Goal: Information Seeking & Learning: Check status

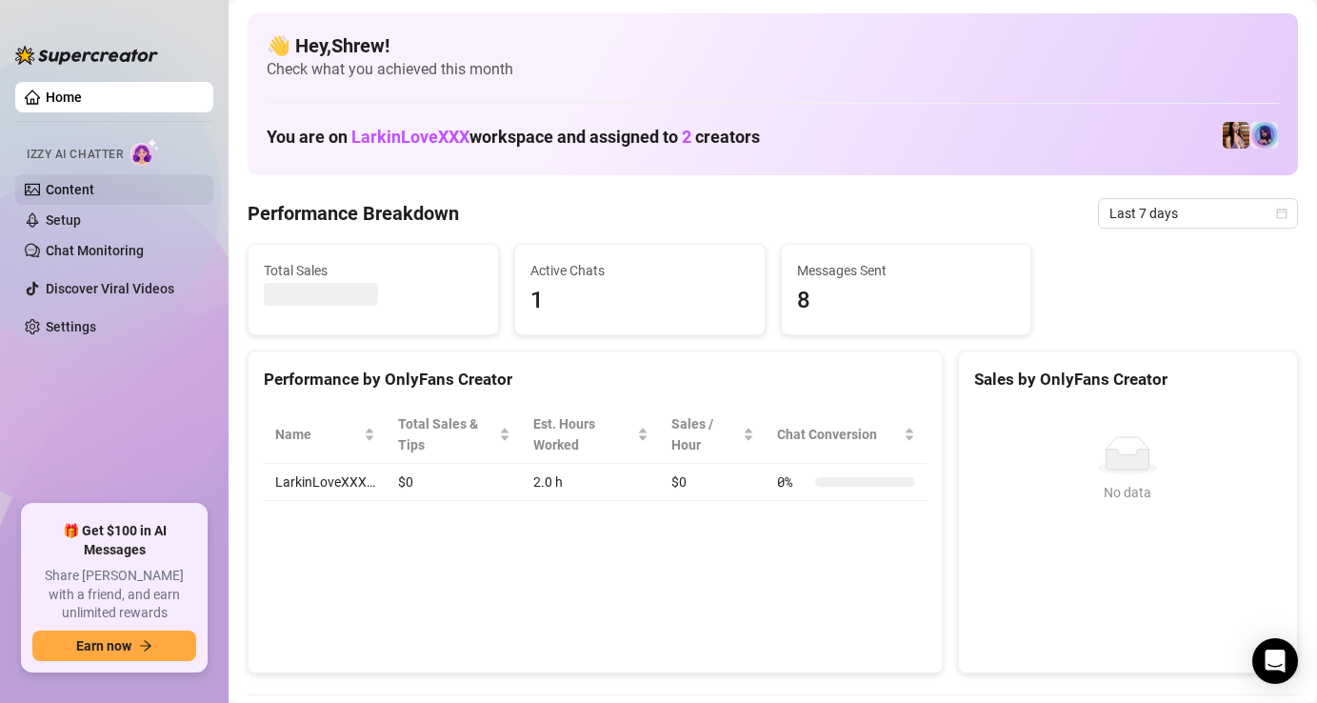
click at [65, 191] on link "Content" at bounding box center [70, 189] width 49 height 15
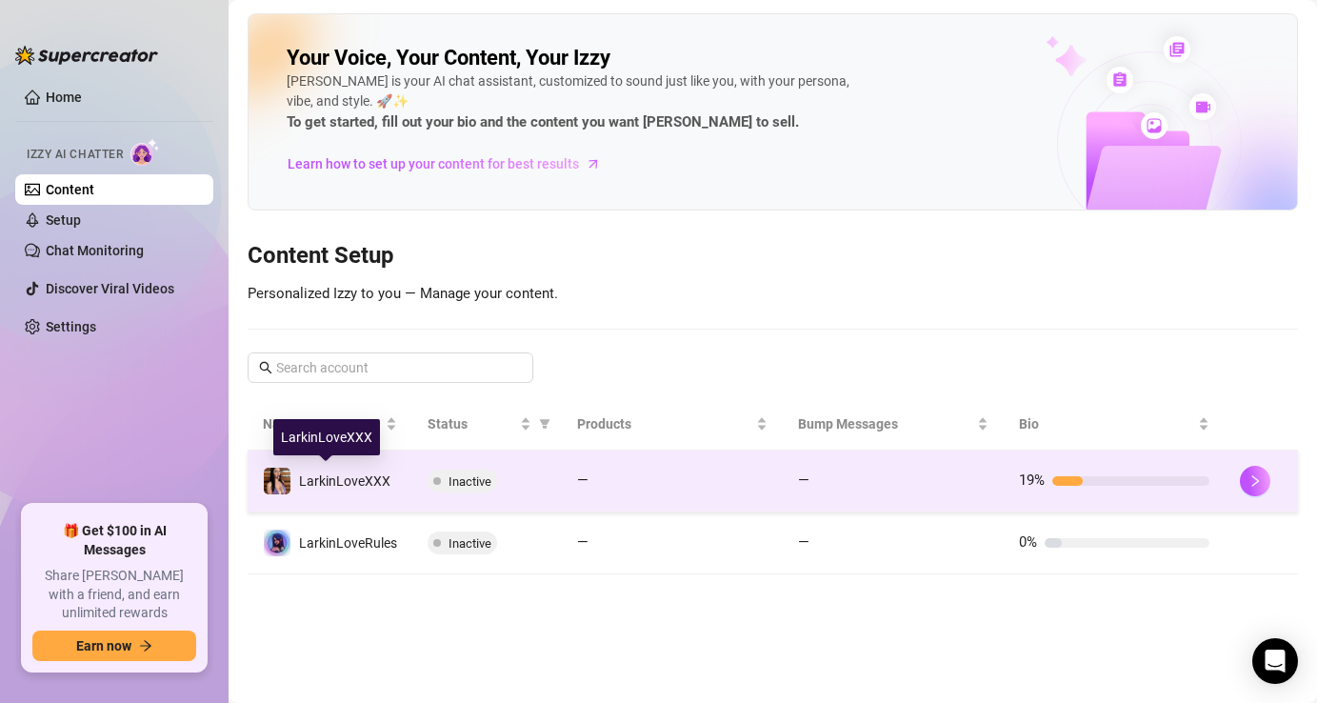
click at [352, 480] on span "LarkinLoveXXX" at bounding box center [344, 480] width 91 height 15
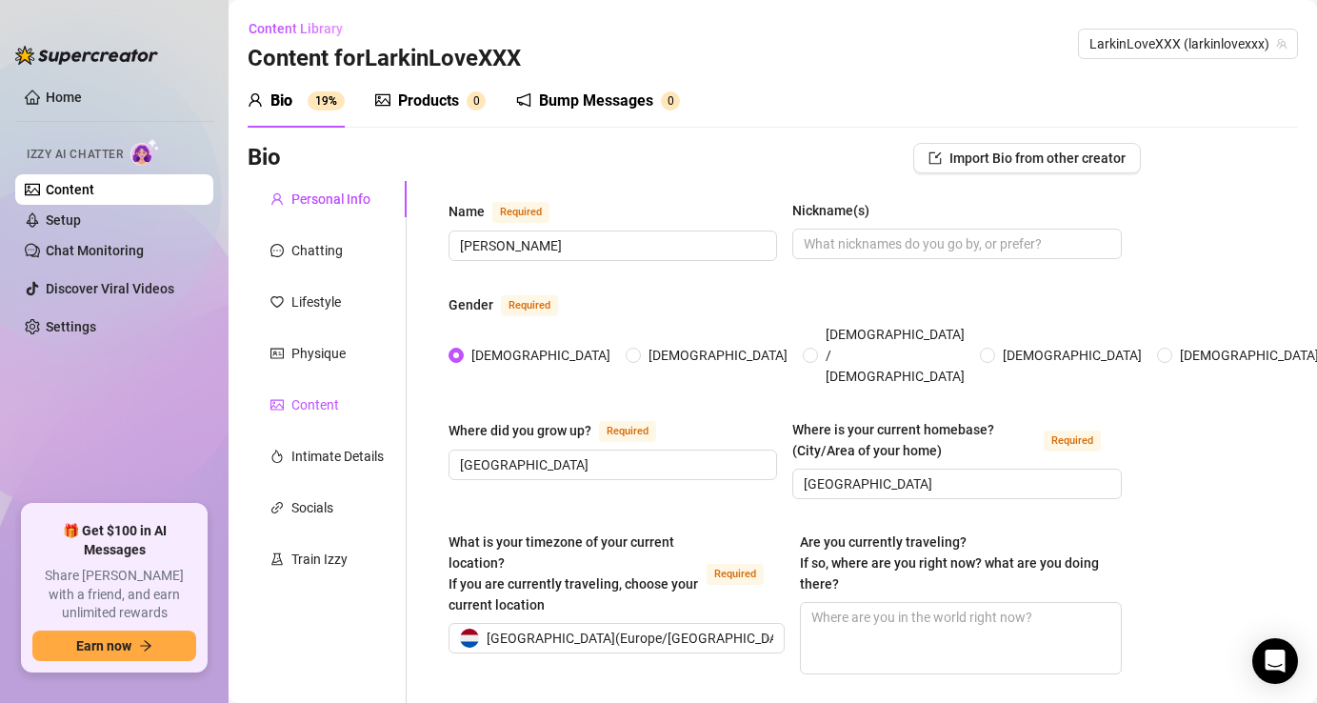
click at [321, 404] on div "Content" at bounding box center [315, 404] width 48 height 21
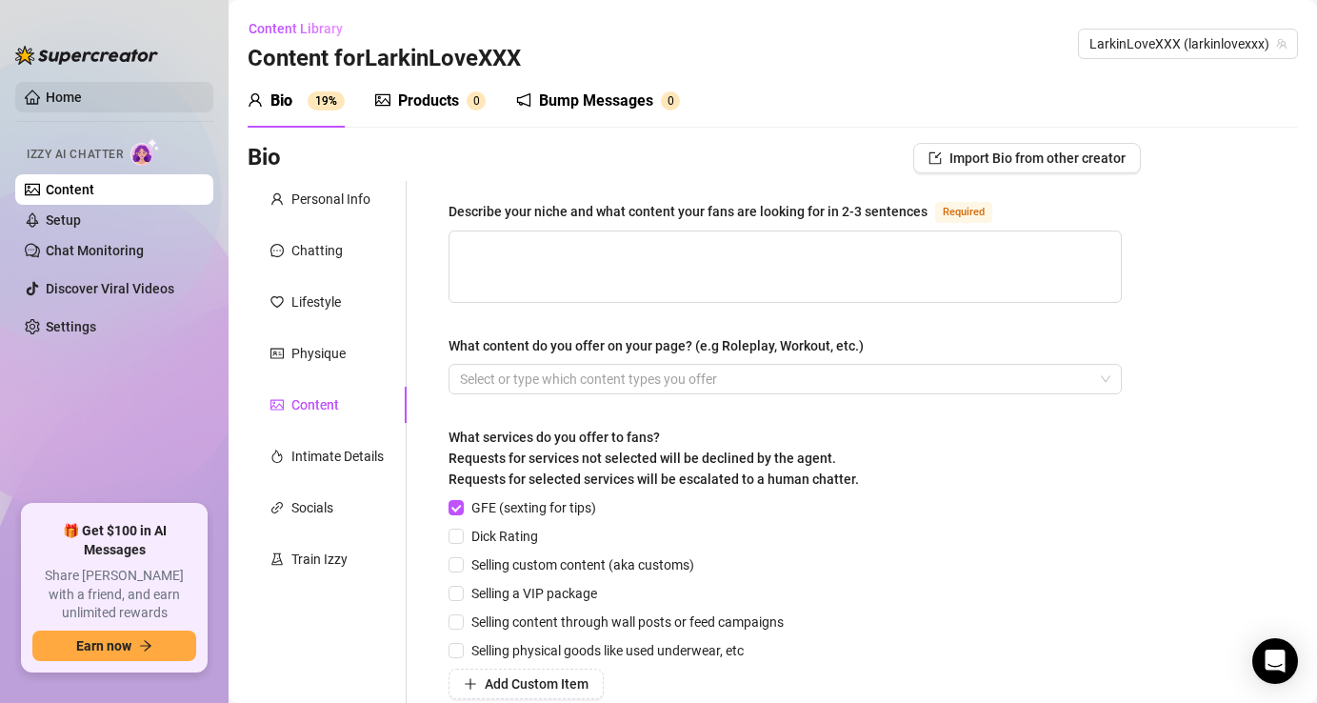
click at [82, 101] on link "Home" at bounding box center [64, 97] width 36 height 15
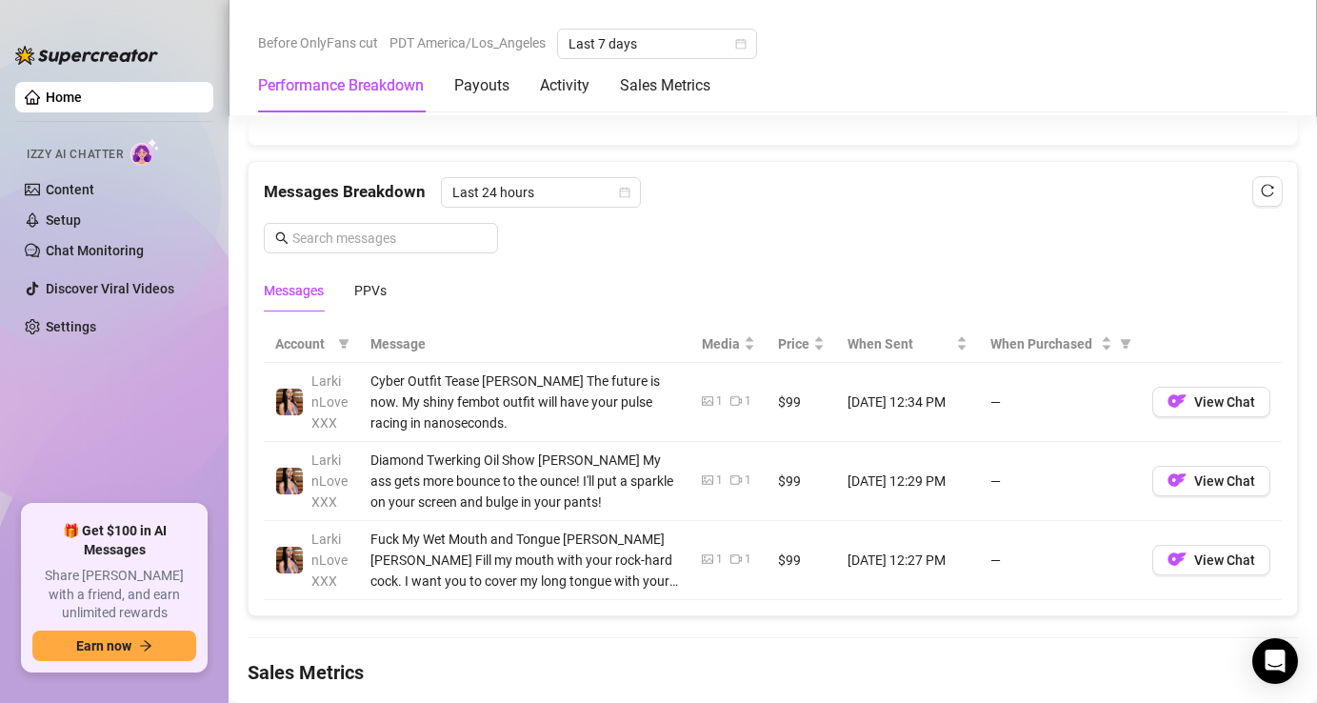
scroll to position [1661, 0]
click at [592, 196] on span "Last 24 hours" at bounding box center [540, 194] width 177 height 29
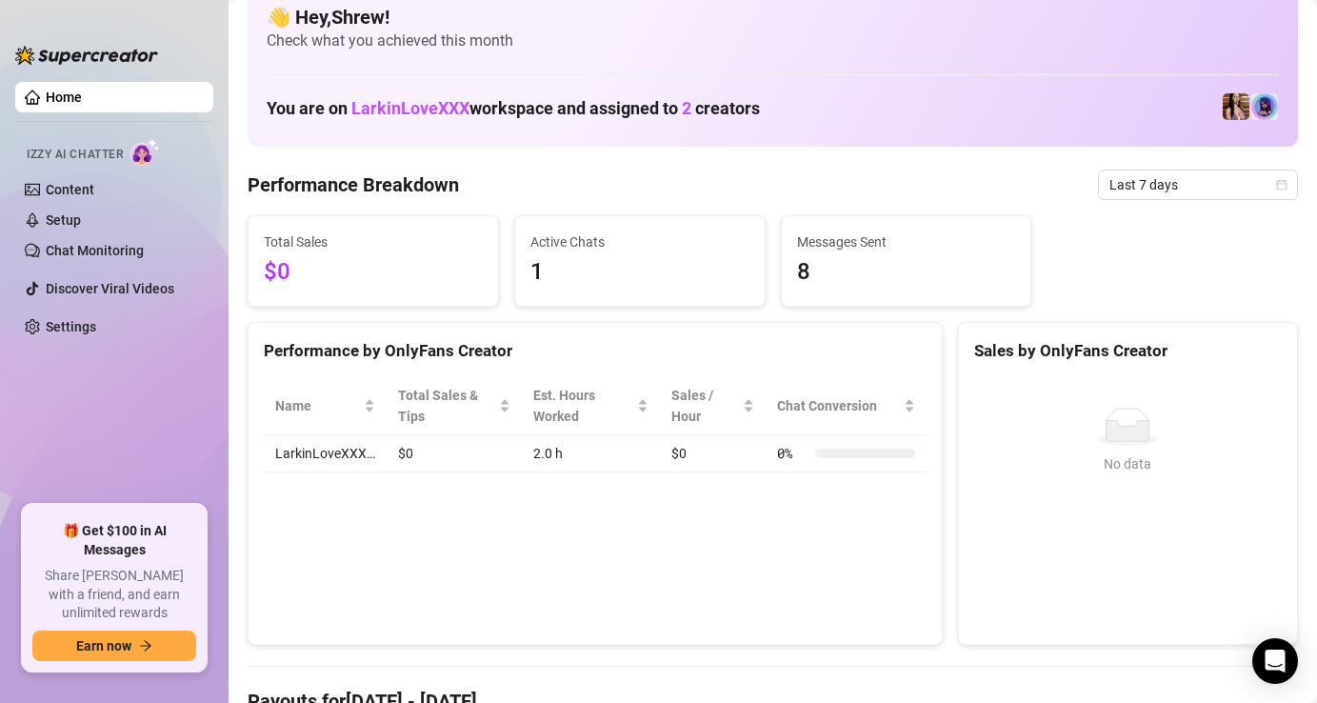
scroll to position [0, 0]
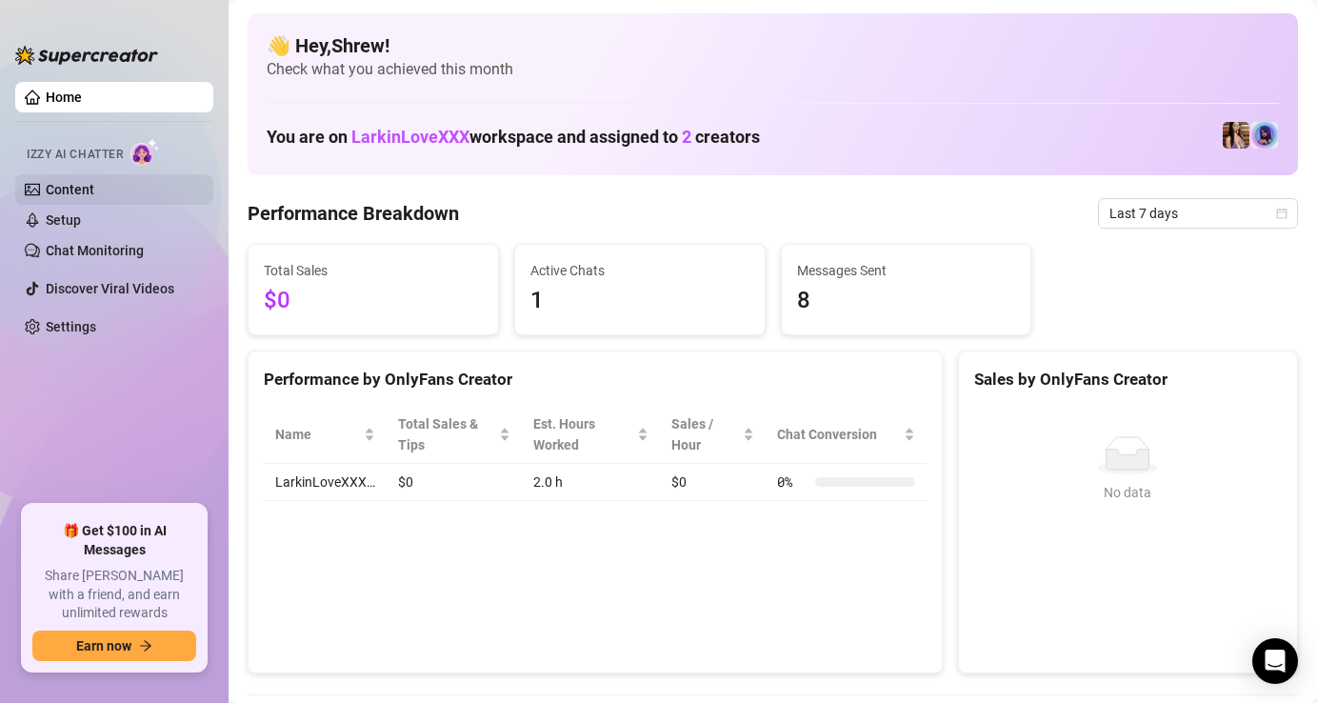
click at [73, 190] on link "Content" at bounding box center [70, 189] width 49 height 15
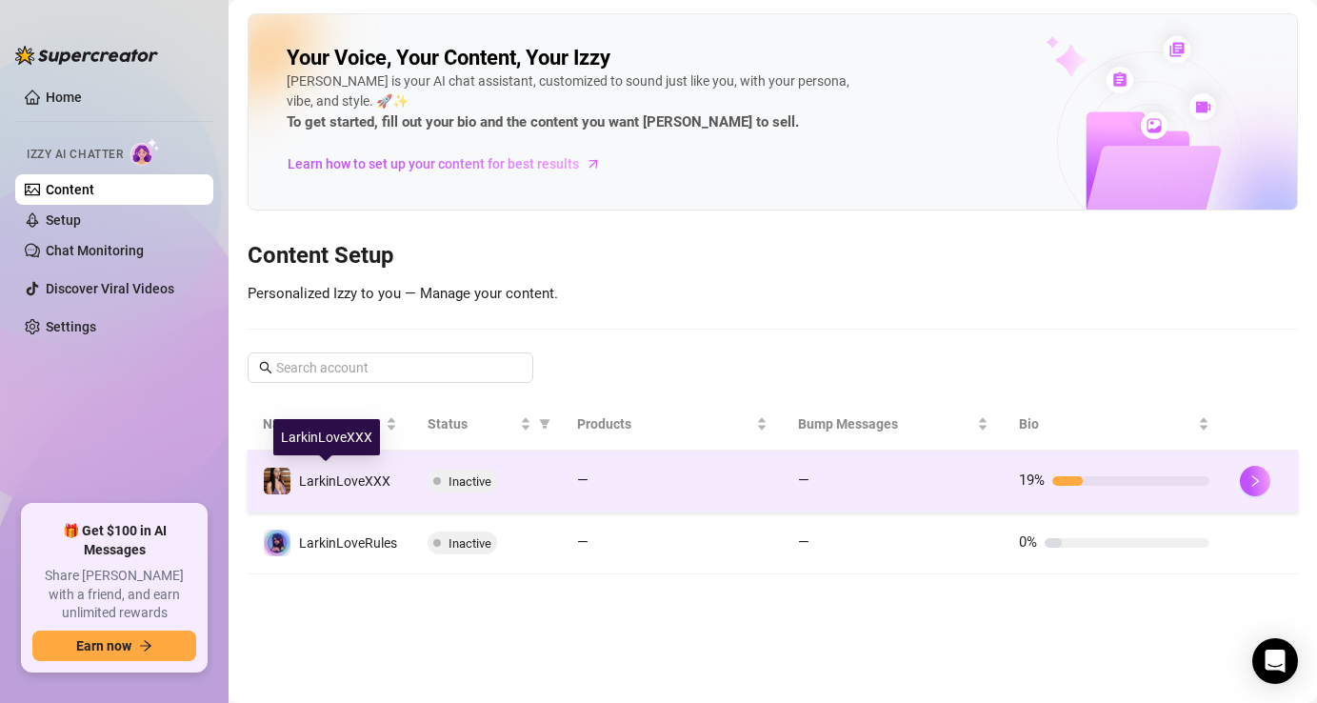
click at [351, 487] on span "LarkinLoveXXX" at bounding box center [344, 480] width 91 height 15
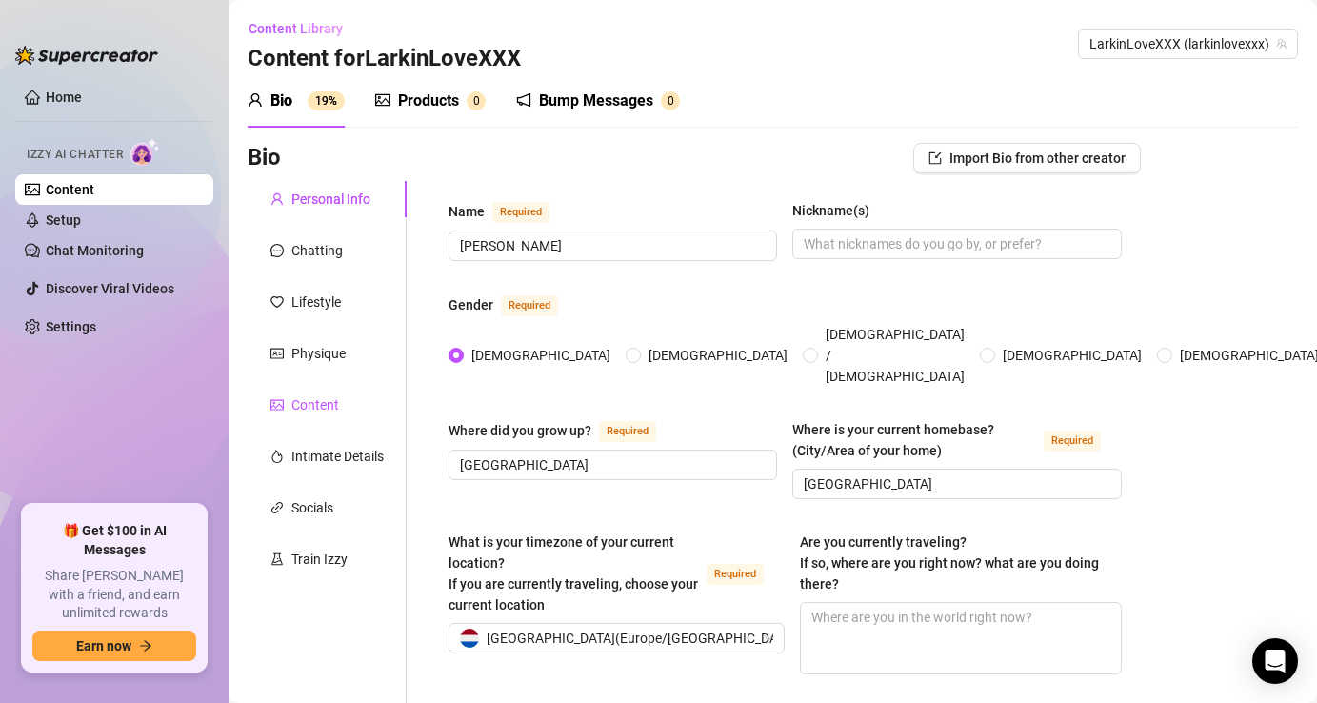
click at [329, 402] on div "Content" at bounding box center [315, 404] width 48 height 21
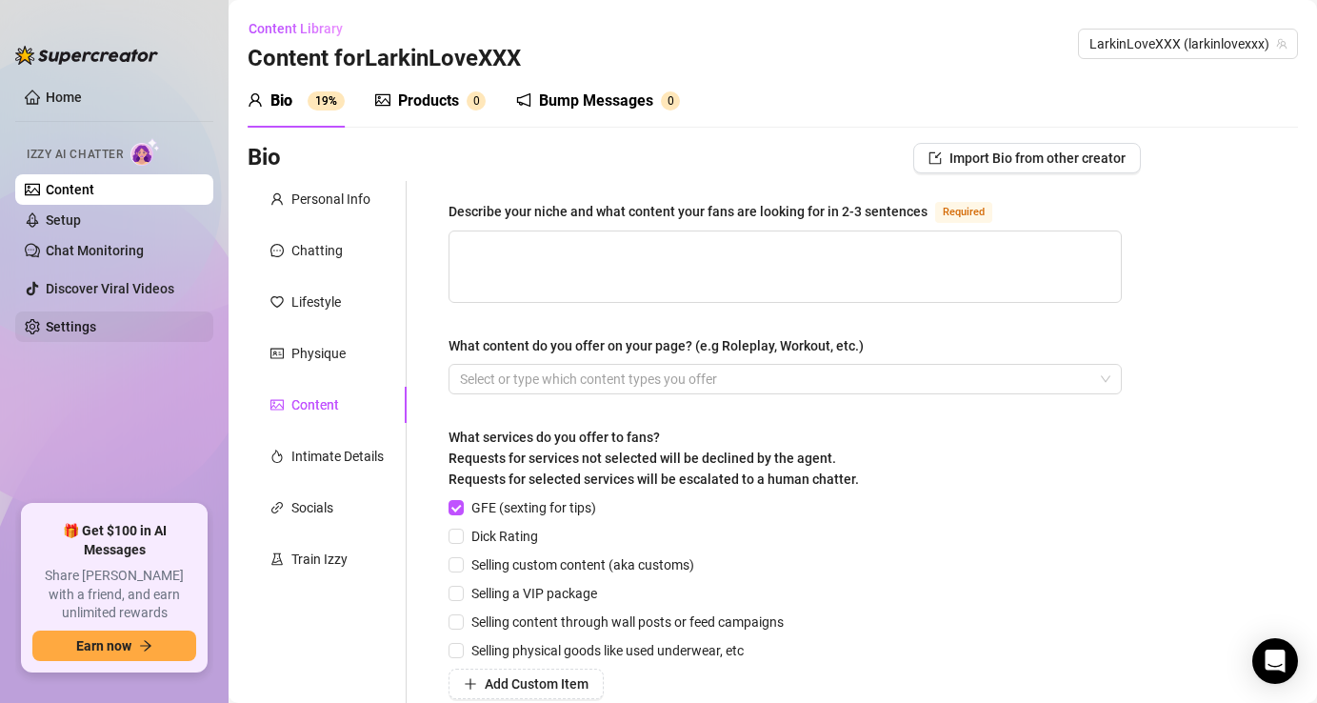
click at [58, 327] on link "Settings" at bounding box center [71, 326] width 50 height 15
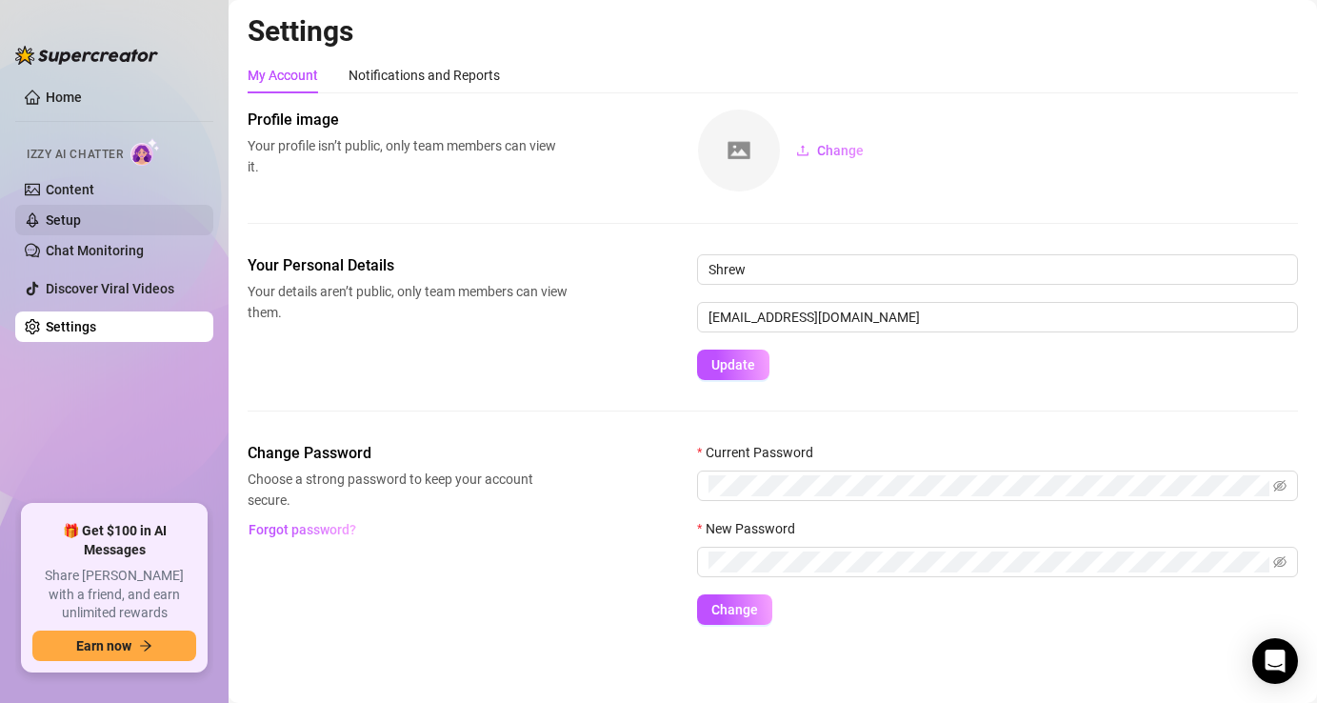
click at [80, 220] on link "Setup" at bounding box center [63, 219] width 35 height 15
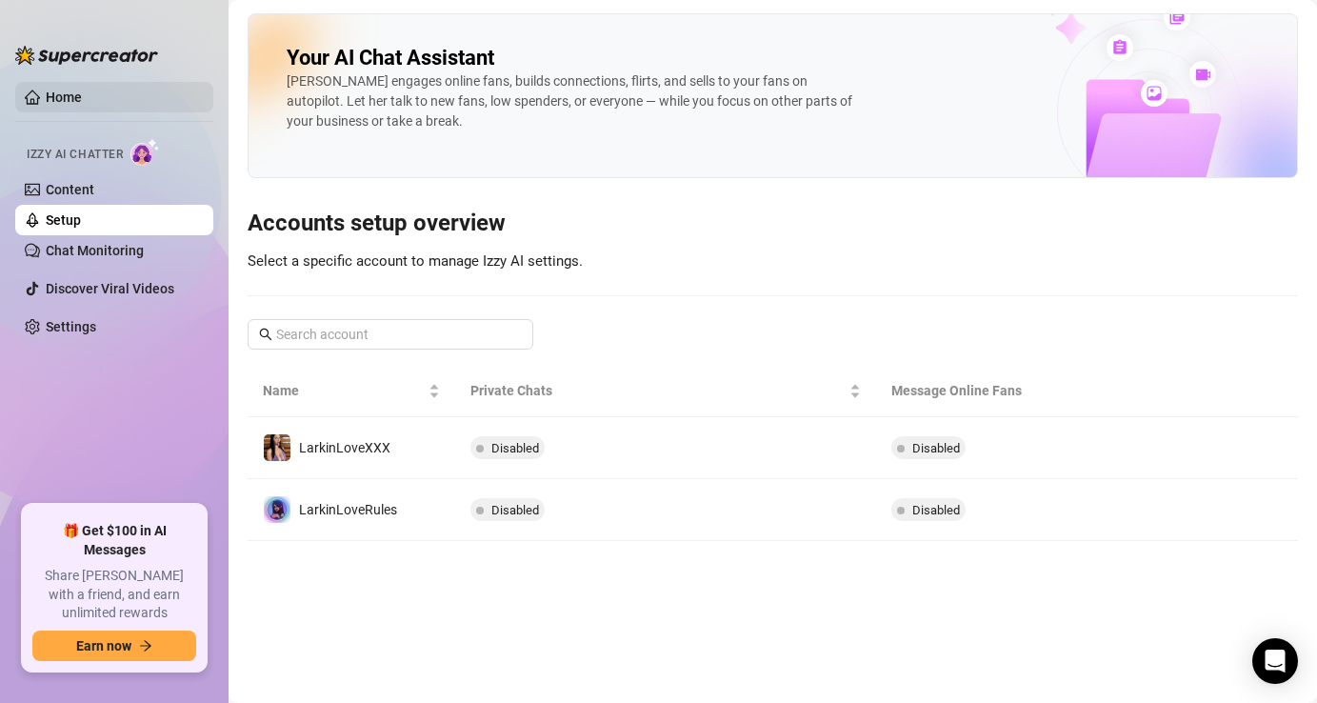
click at [55, 99] on link "Home" at bounding box center [64, 97] width 36 height 15
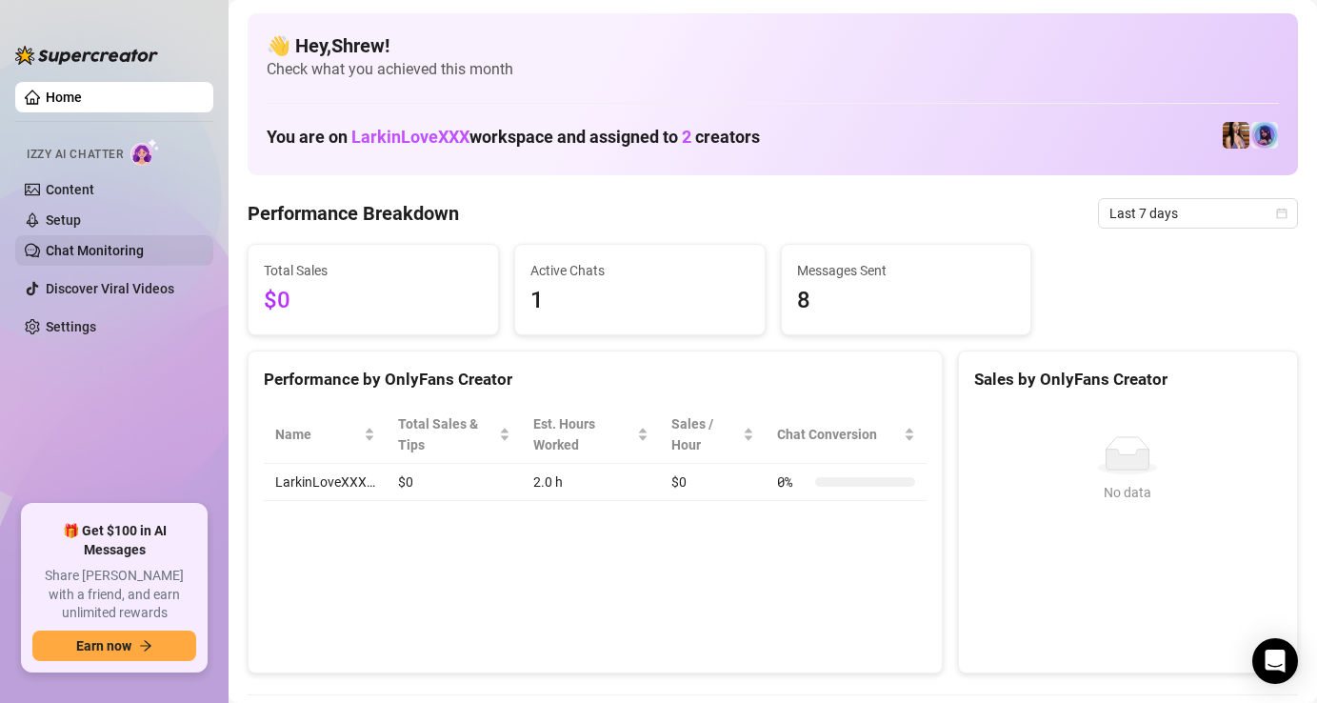
click at [118, 251] on link "Chat Monitoring" at bounding box center [95, 250] width 98 height 15
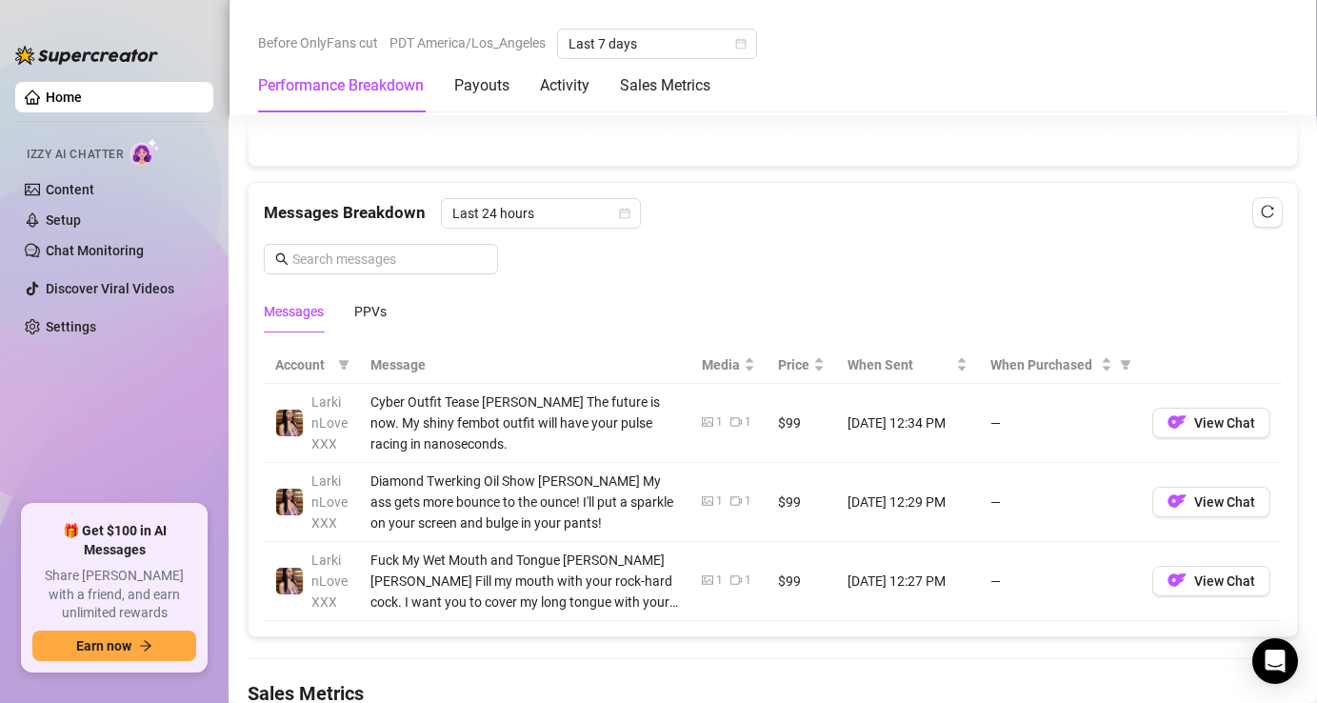
scroll to position [1647, 0]
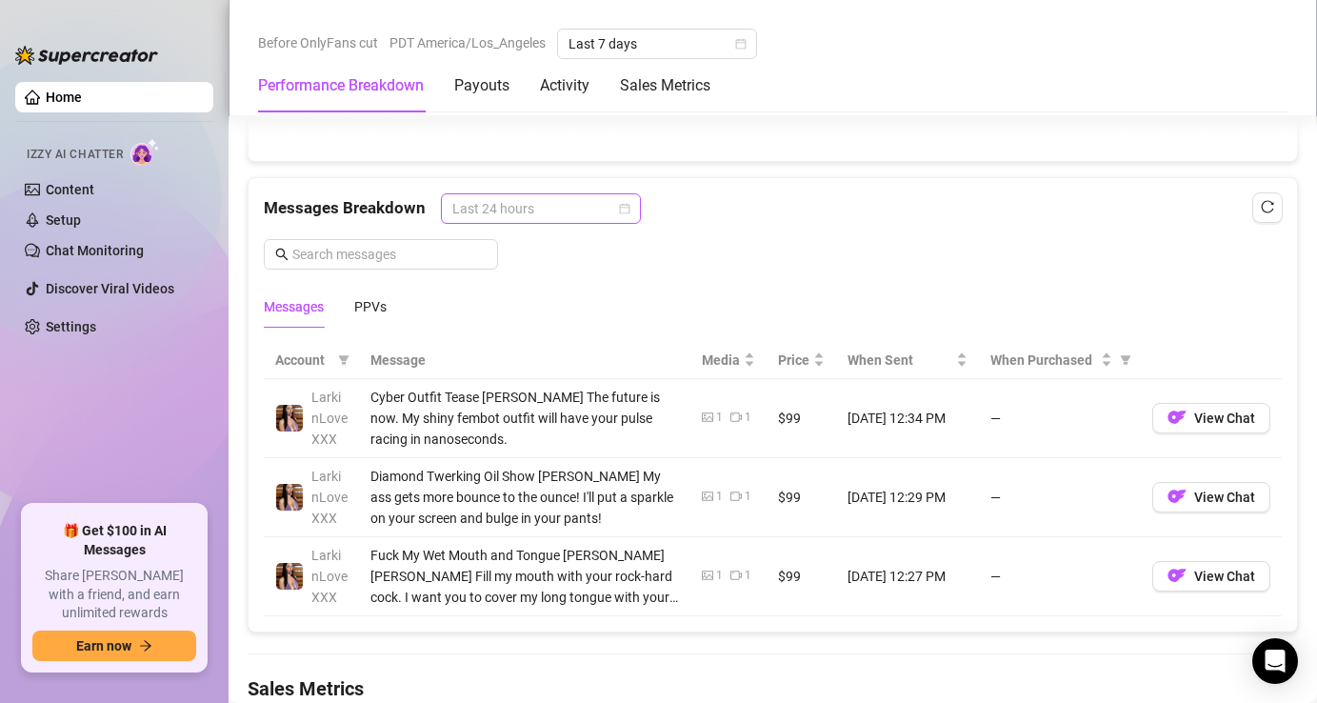
click at [535, 209] on span "Last 24 hours" at bounding box center [540, 208] width 177 height 29
click at [397, 255] on input "text" at bounding box center [389, 254] width 194 height 21
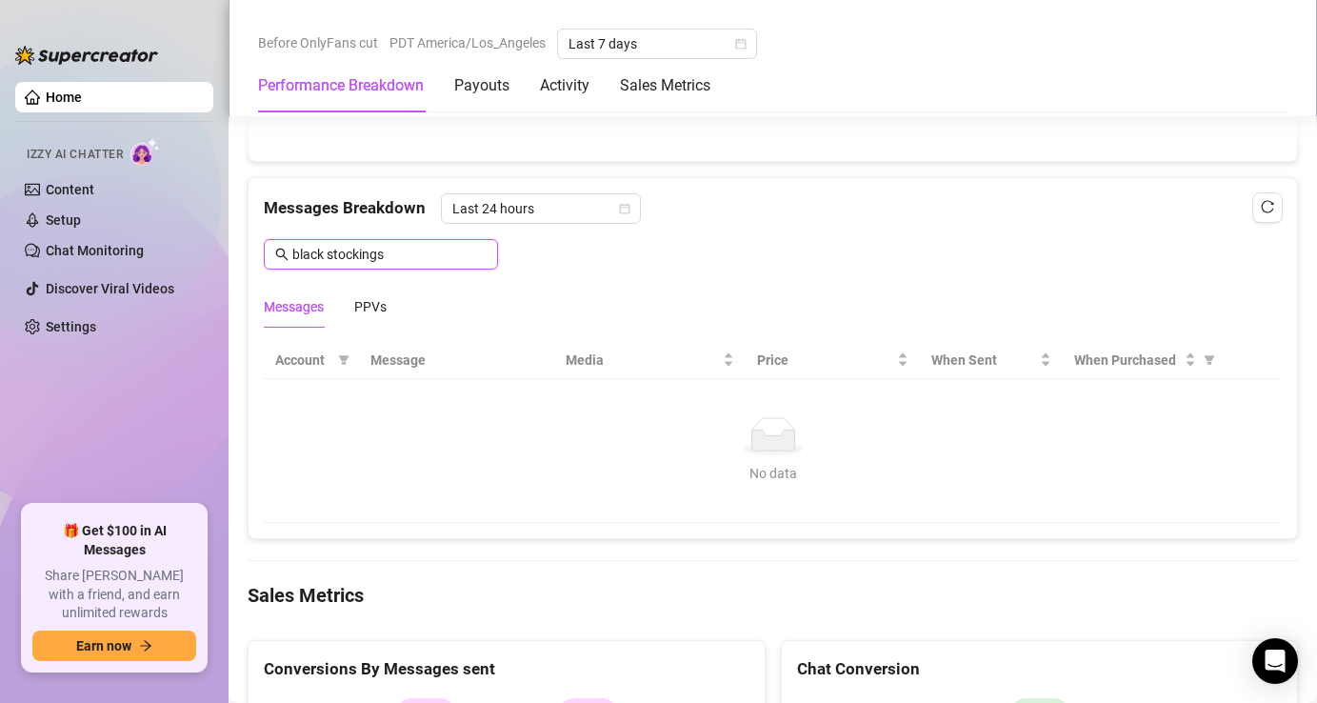
type input "black stockings"
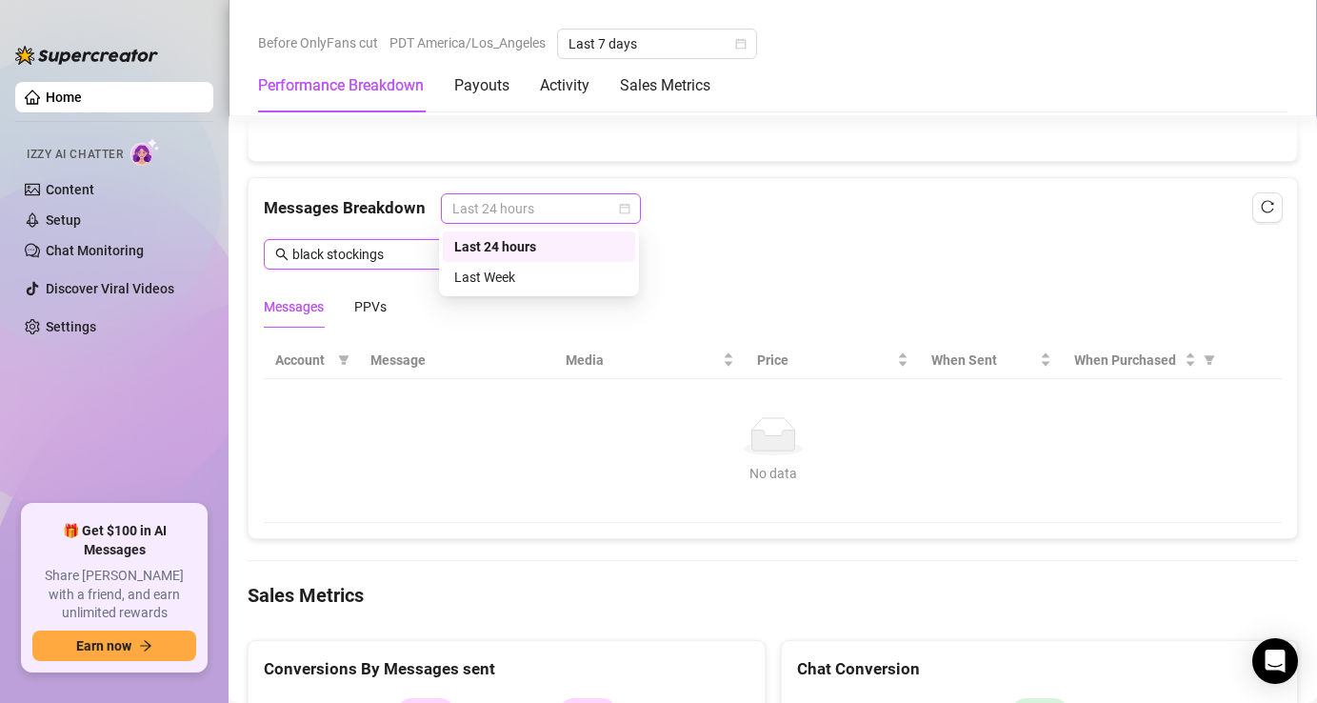
click at [493, 212] on span "Last 24 hours" at bounding box center [540, 208] width 177 height 29
click at [480, 276] on div "Last Week" at bounding box center [539, 277] width 170 height 21
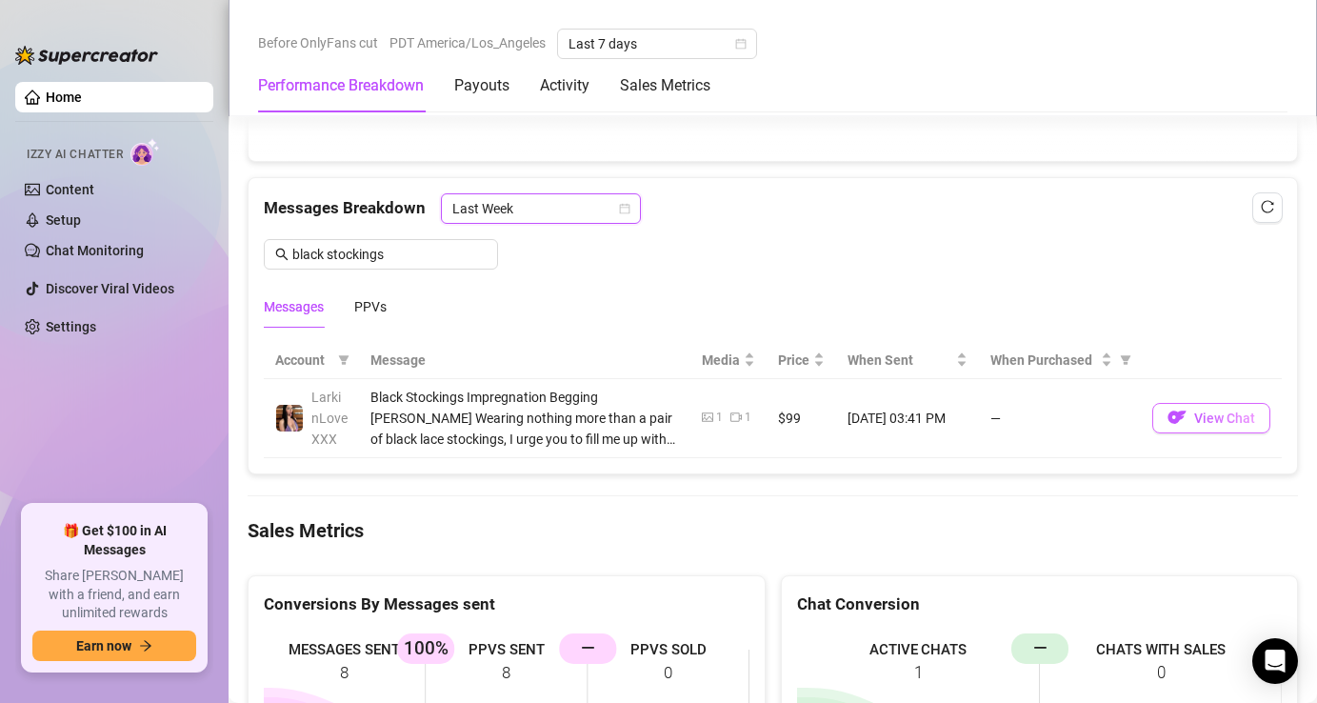
click at [1200, 425] on span "View Chat" at bounding box center [1224, 418] width 61 height 15
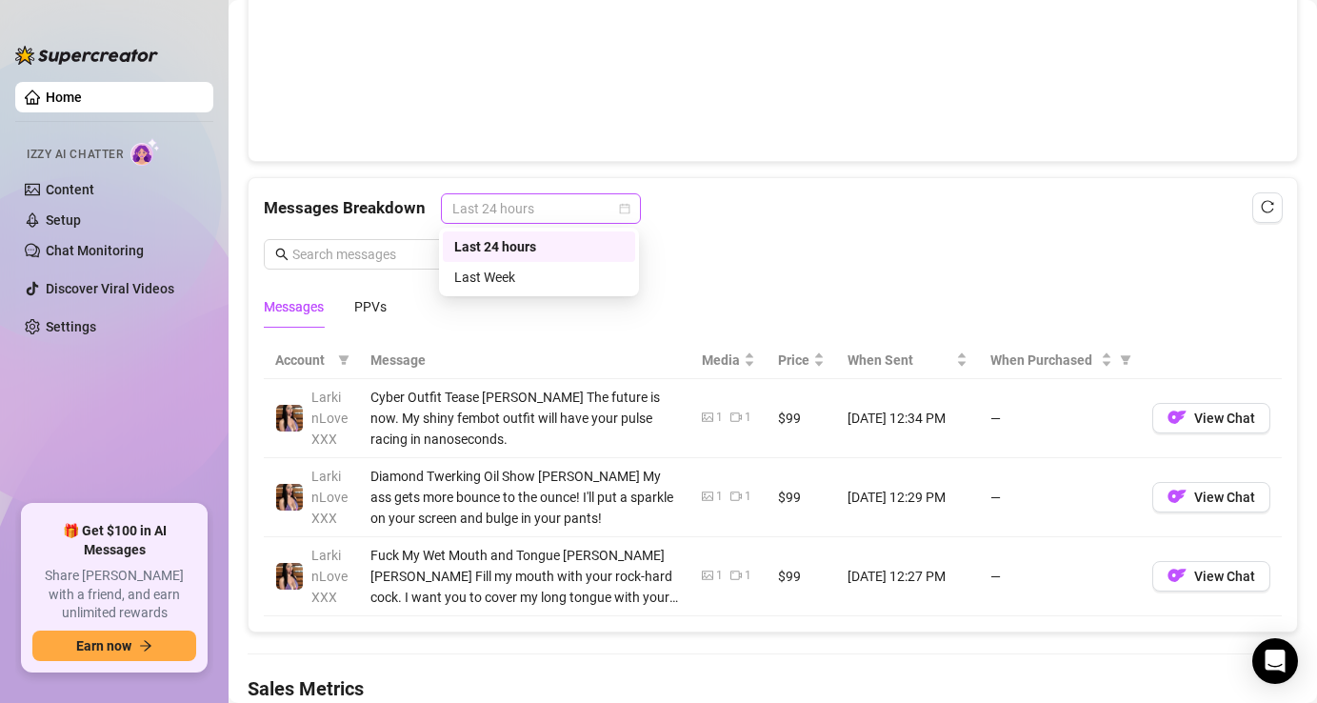
click at [531, 207] on span "Last 24 hours" at bounding box center [540, 208] width 177 height 29
click at [491, 279] on div "Last Week" at bounding box center [539, 277] width 170 height 21
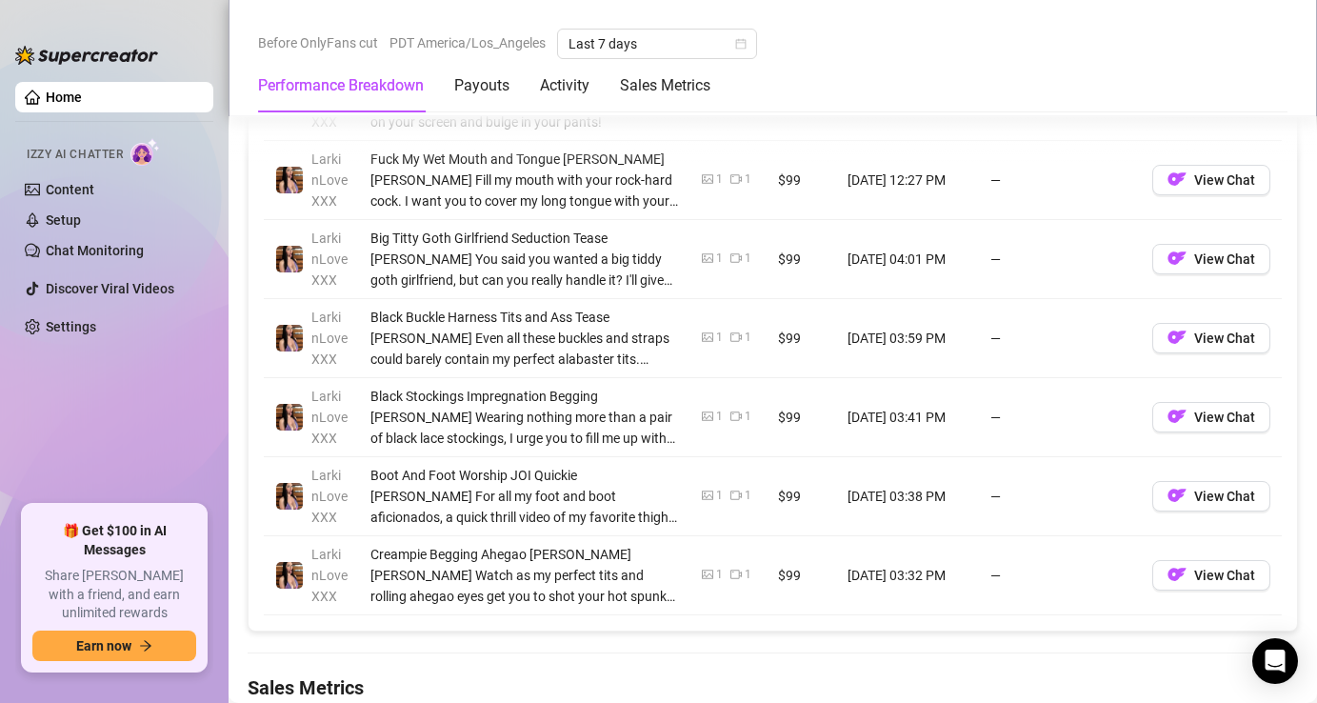
scroll to position [2047, 0]
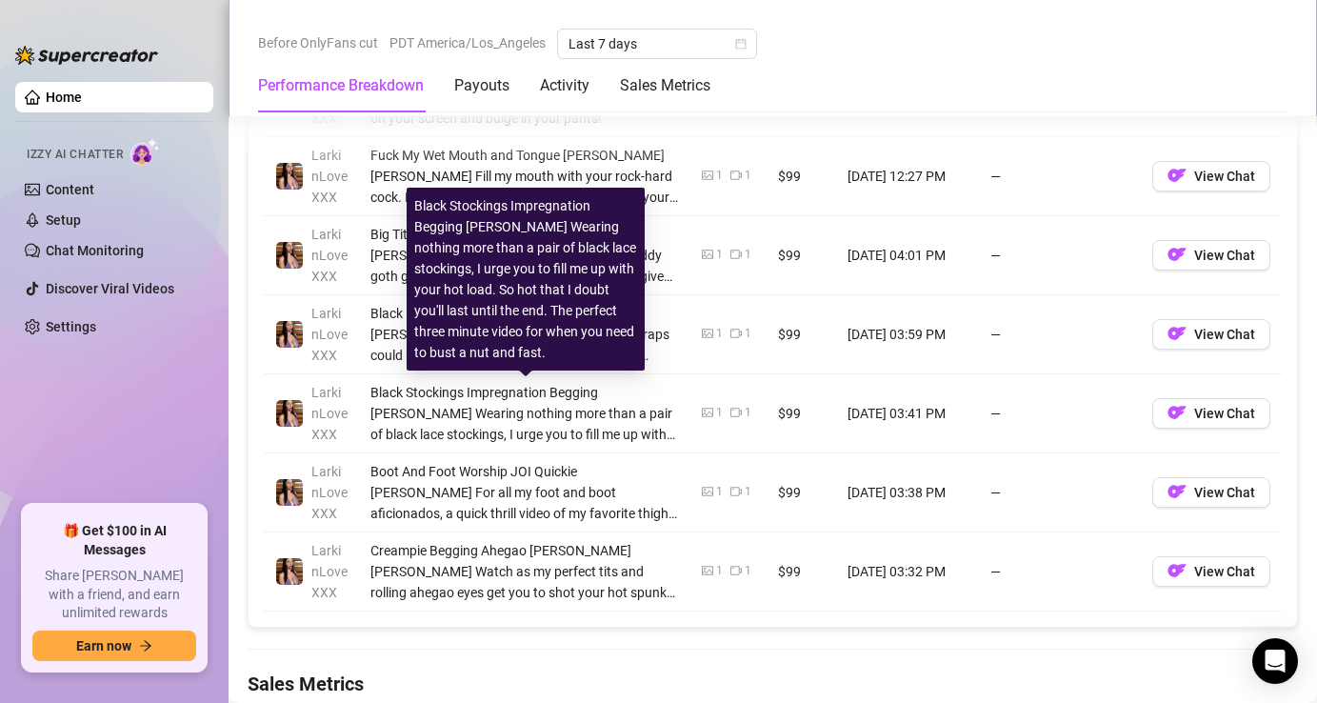
click at [403, 421] on div "Black Stockings Impregnation Begging [PERSON_NAME] Wearing nothing more than a …" at bounding box center [525, 413] width 309 height 63
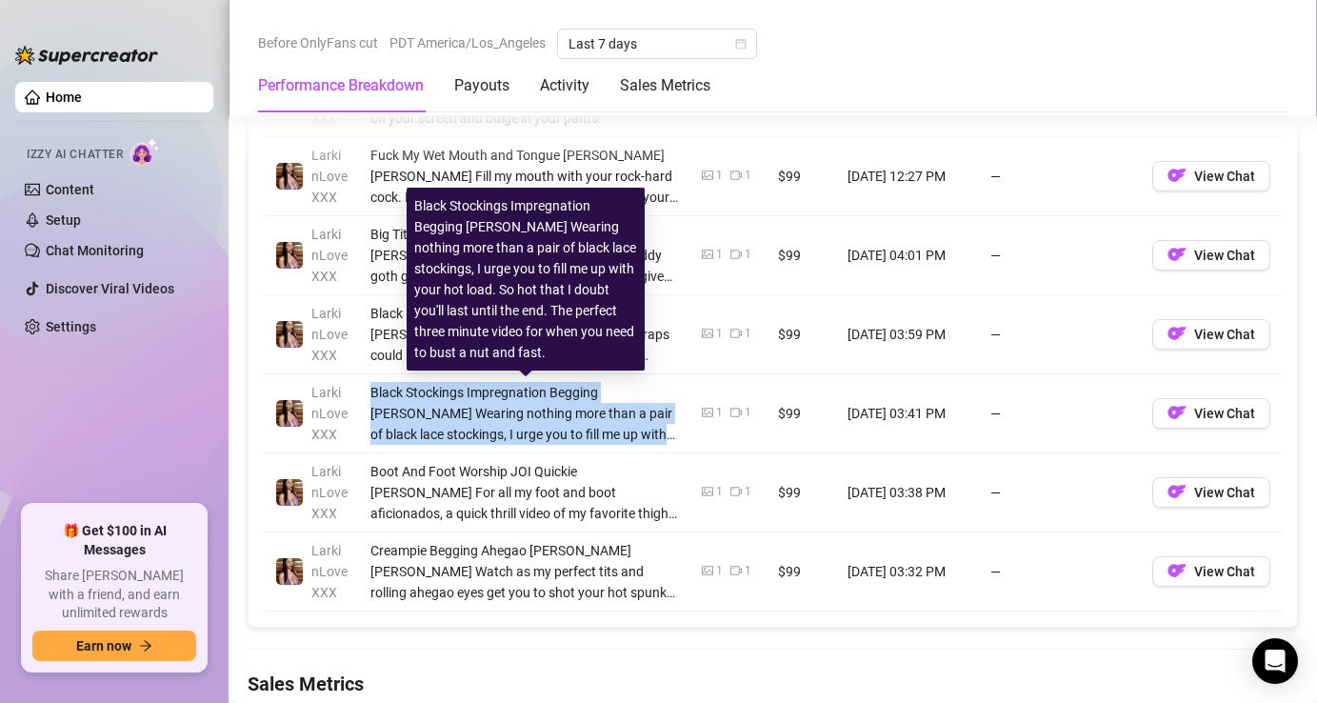
click at [403, 421] on div "Black Stockings Impregnation Begging [PERSON_NAME] Wearing nothing more than a …" at bounding box center [525, 413] width 309 height 63
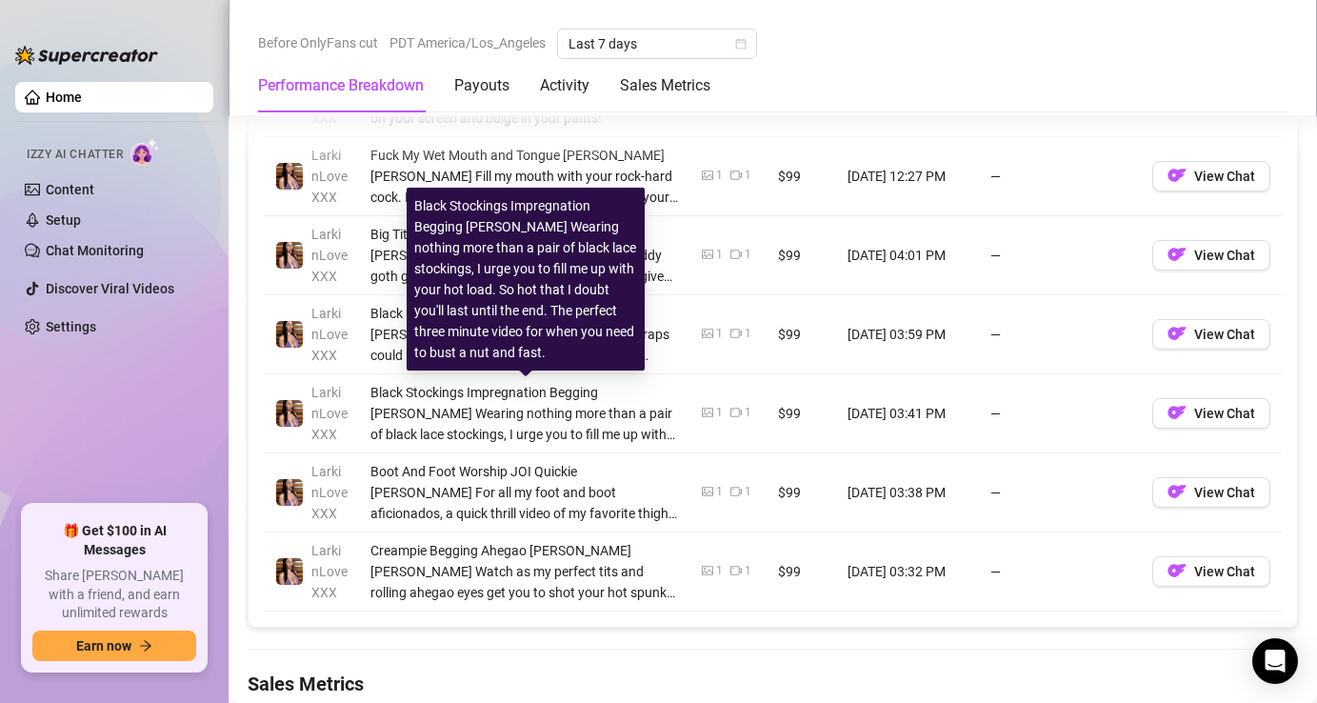
click at [403, 422] on div "Black Stockings Impregnation Begging [PERSON_NAME] Wearing nothing more than a …" at bounding box center [525, 413] width 309 height 63
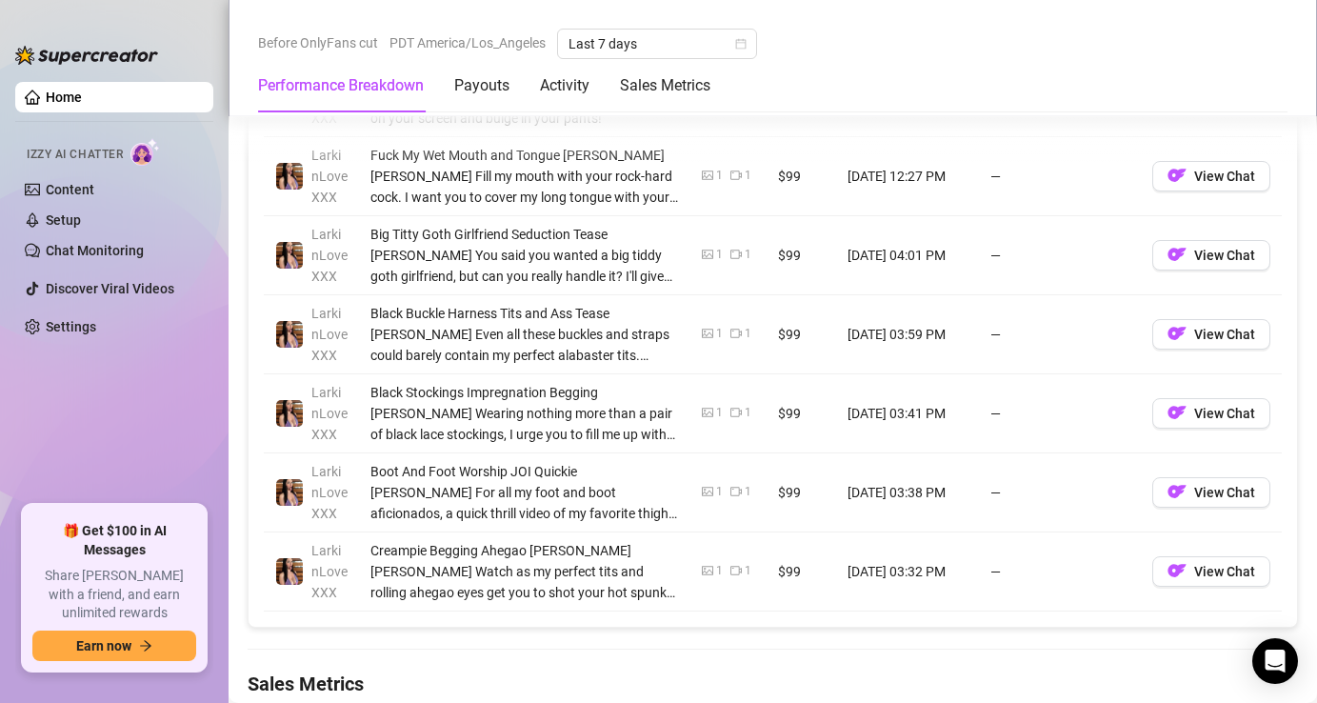
click at [995, 414] on td "—" at bounding box center [1060, 413] width 162 height 79
click at [998, 415] on td "—" at bounding box center [1060, 413] width 162 height 79
click at [1006, 398] on td "—" at bounding box center [1060, 413] width 162 height 79
click at [993, 418] on td "—" at bounding box center [1060, 413] width 162 height 79
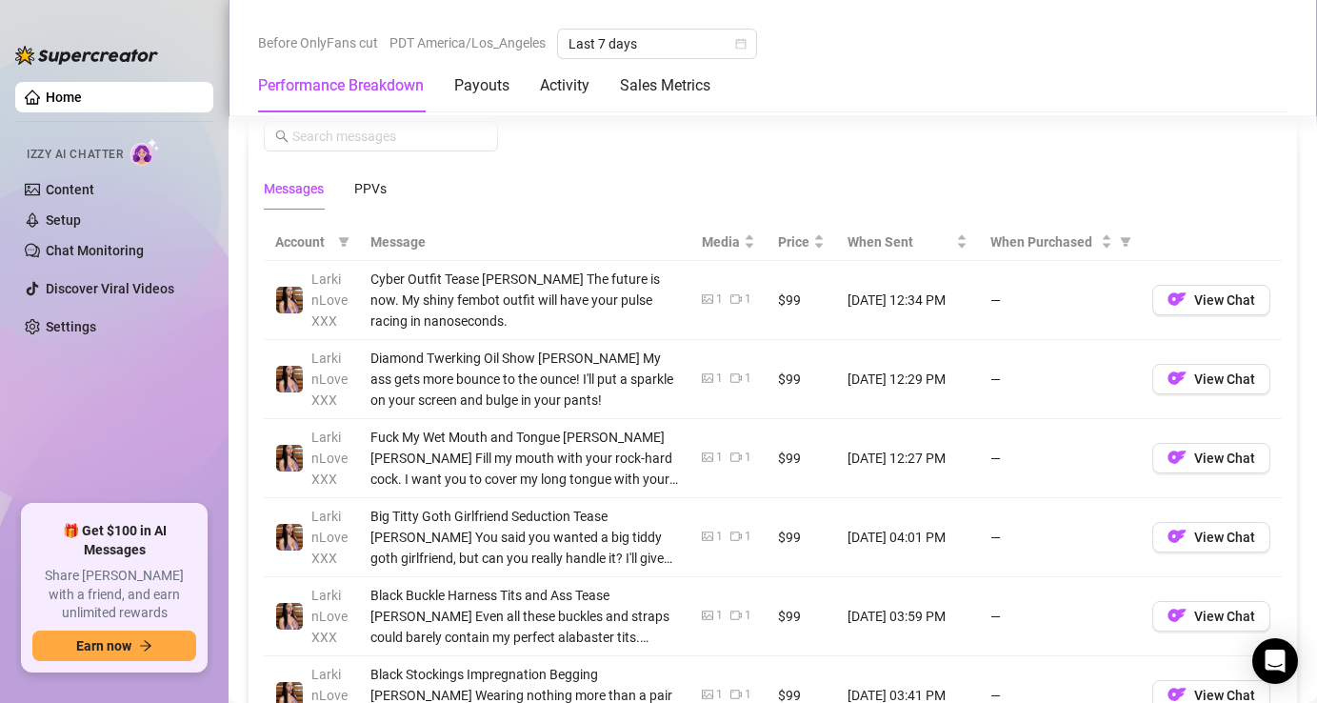
scroll to position [1758, 0]
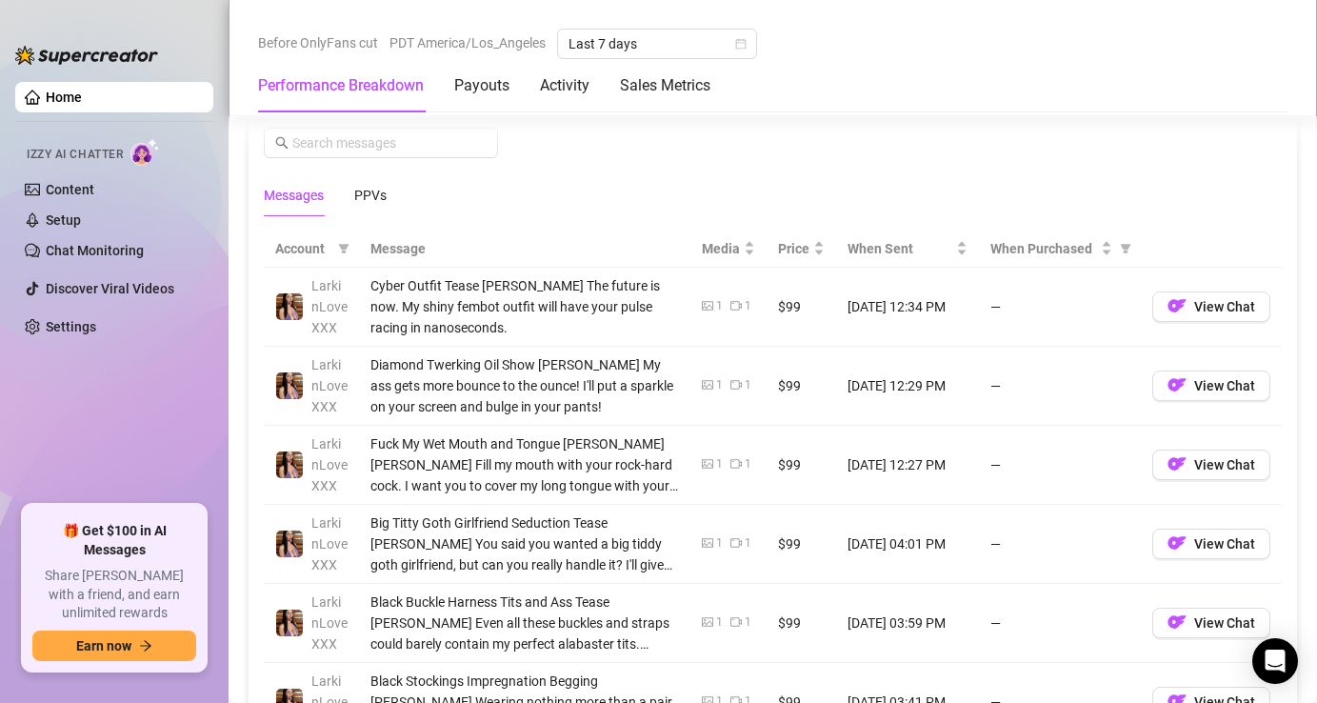
click at [739, 465] on icon "video-camera" at bounding box center [736, 463] width 11 height 11
click at [737, 464] on icon "video-camera" at bounding box center [736, 463] width 11 height 11
click at [713, 464] on icon "picture" at bounding box center [707, 463] width 11 height 11
click at [808, 462] on td "$99" at bounding box center [802, 465] width 70 height 79
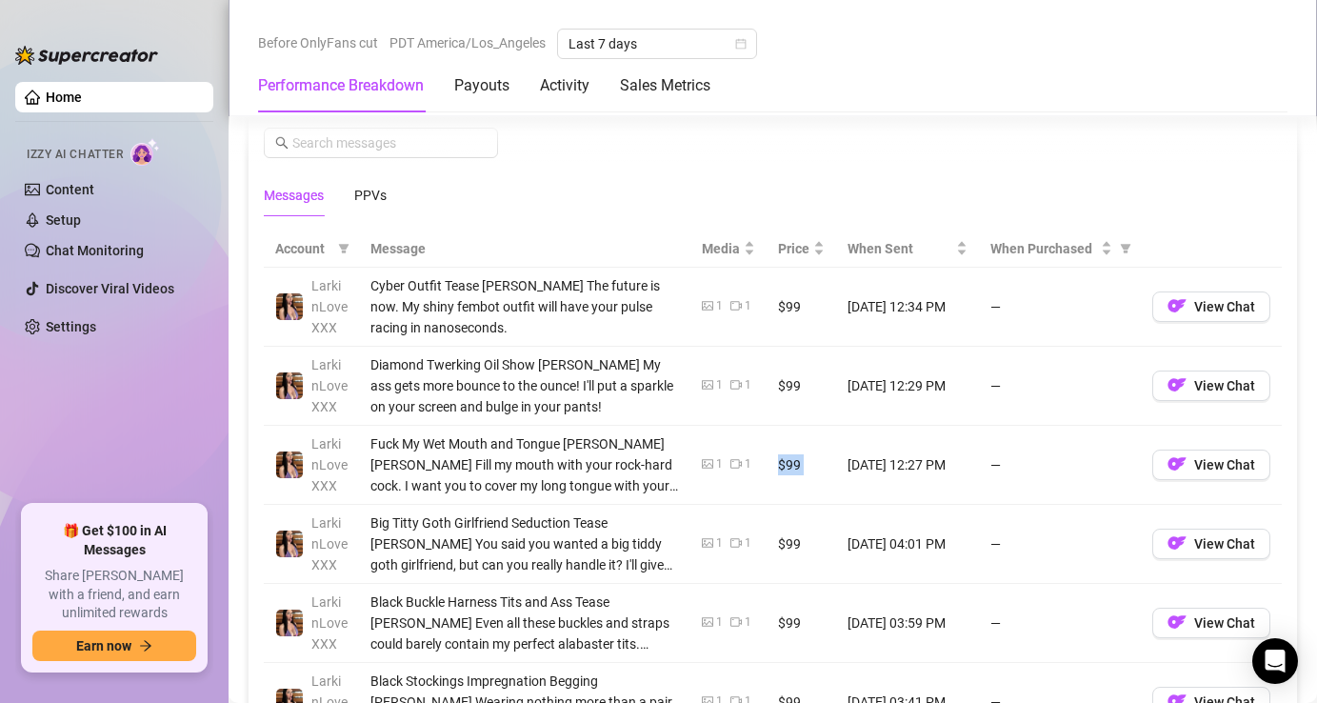
click at [808, 462] on td "$99" at bounding box center [802, 465] width 70 height 79
click at [999, 465] on td "—" at bounding box center [1060, 465] width 162 height 79
click at [382, 195] on div "PPVs" at bounding box center [370, 195] width 32 height 21
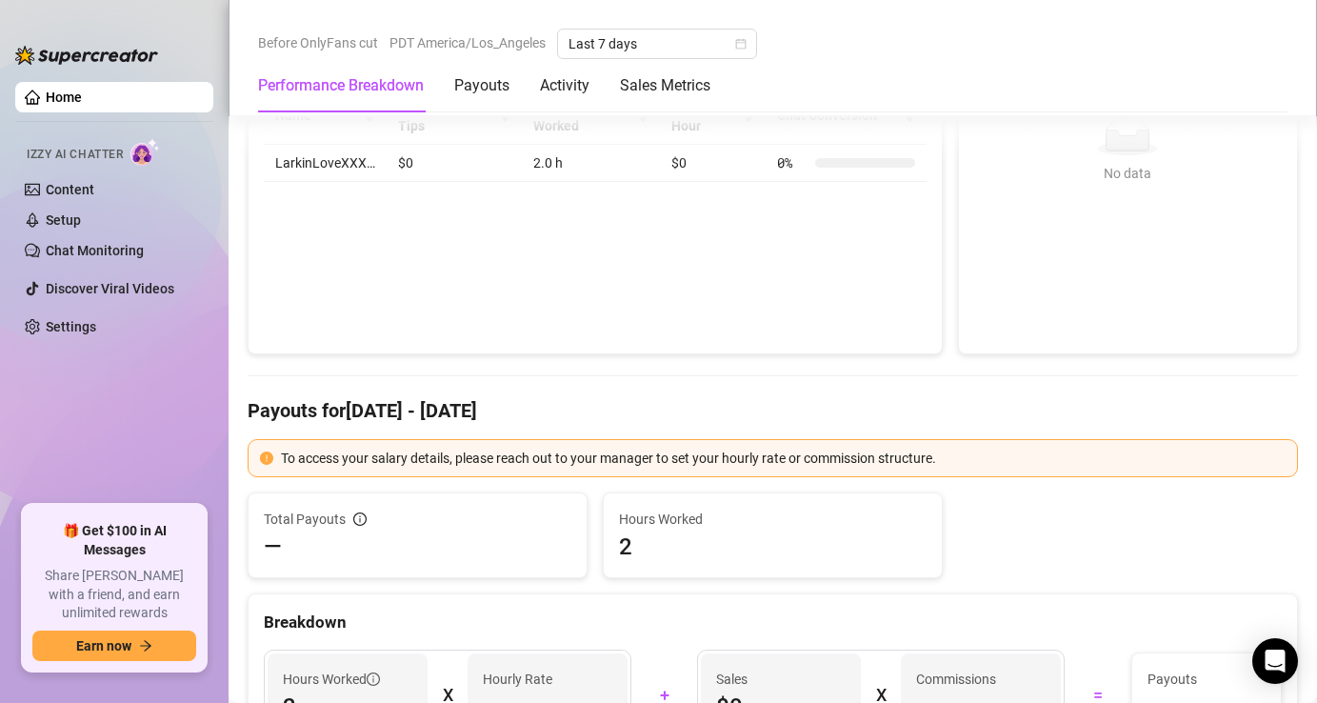
scroll to position [312, 0]
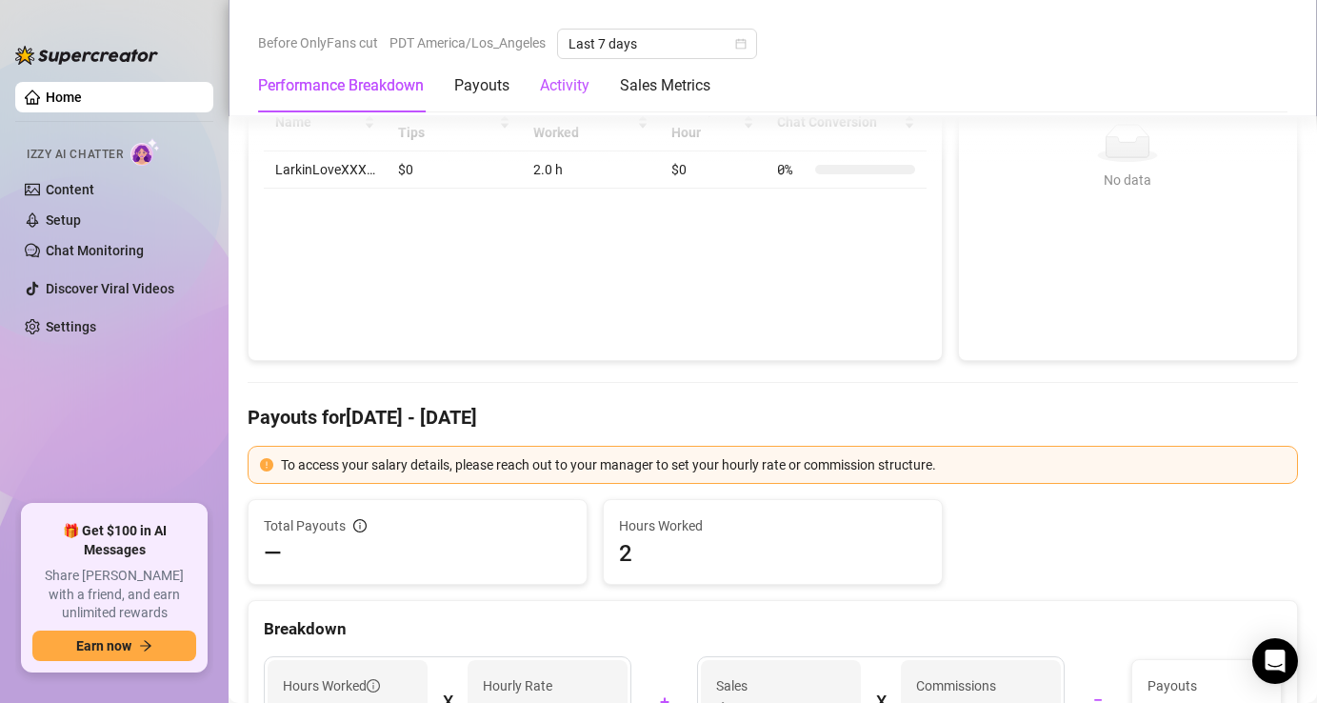
click at [576, 87] on div "Activity" at bounding box center [565, 85] width 50 height 23
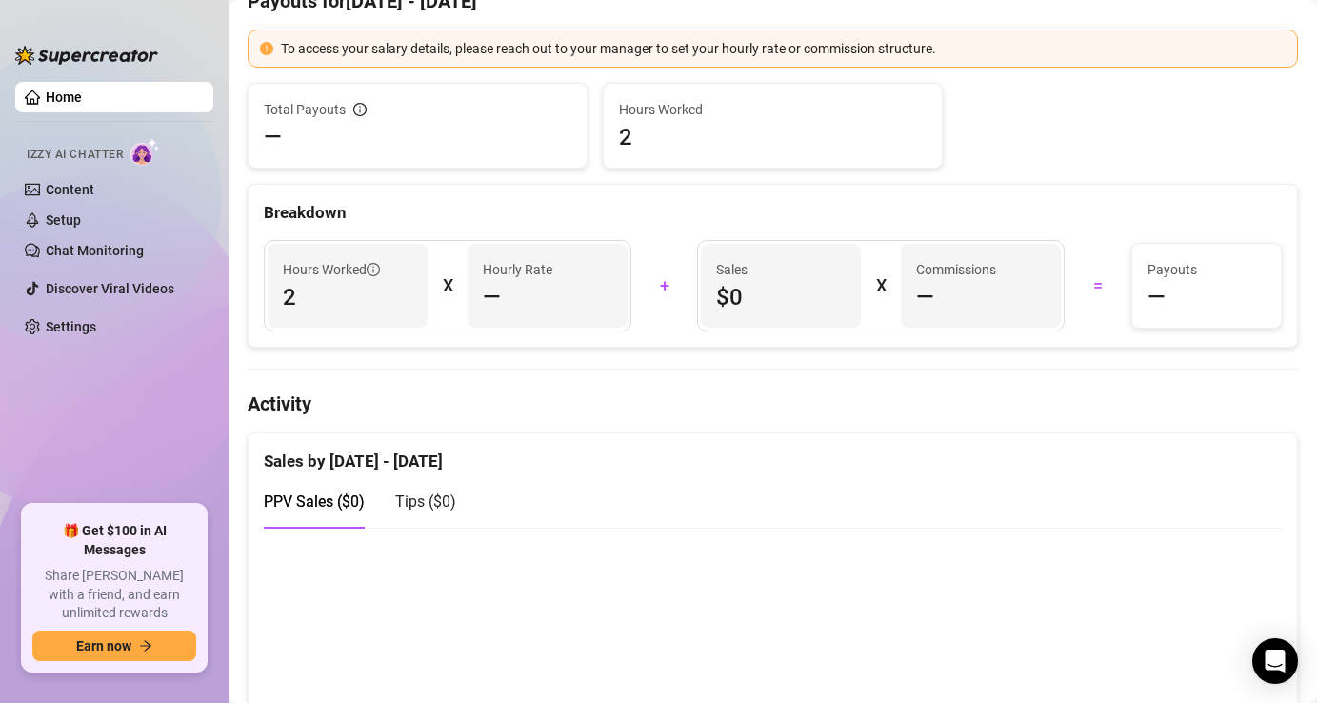
scroll to position [0, 0]
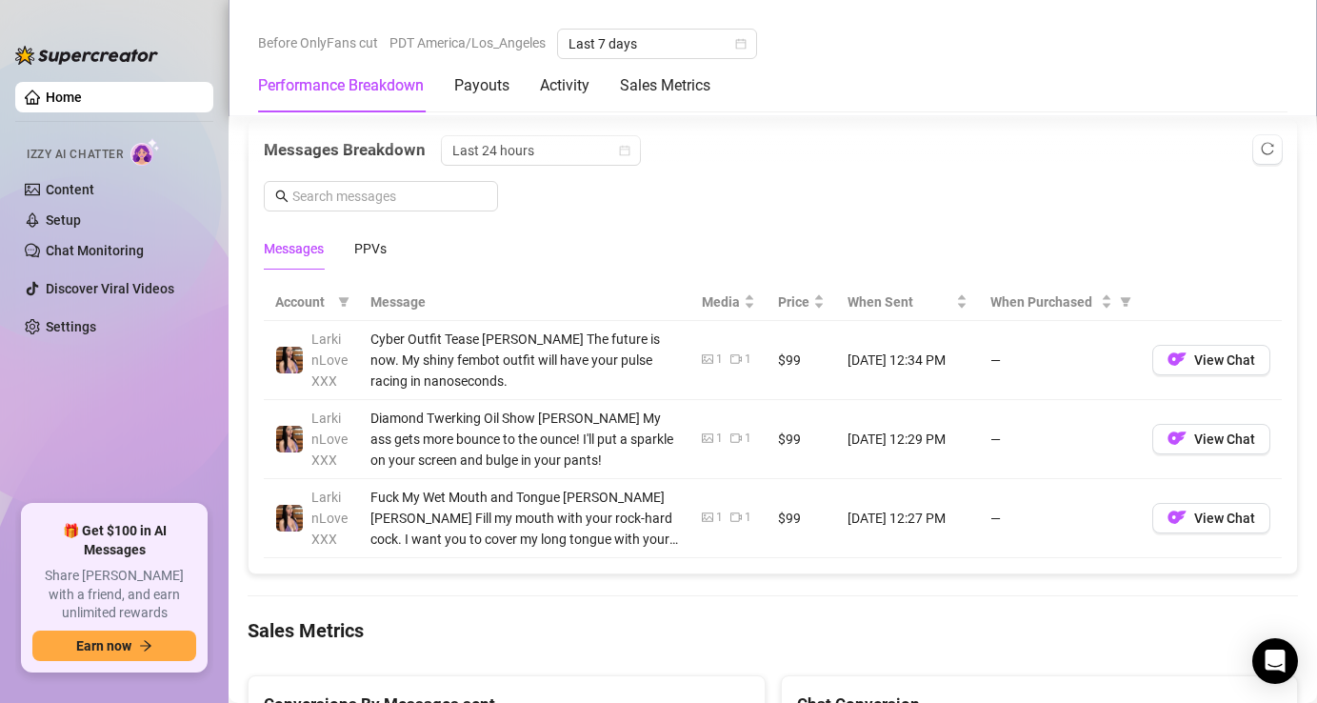
scroll to position [1709, 0]
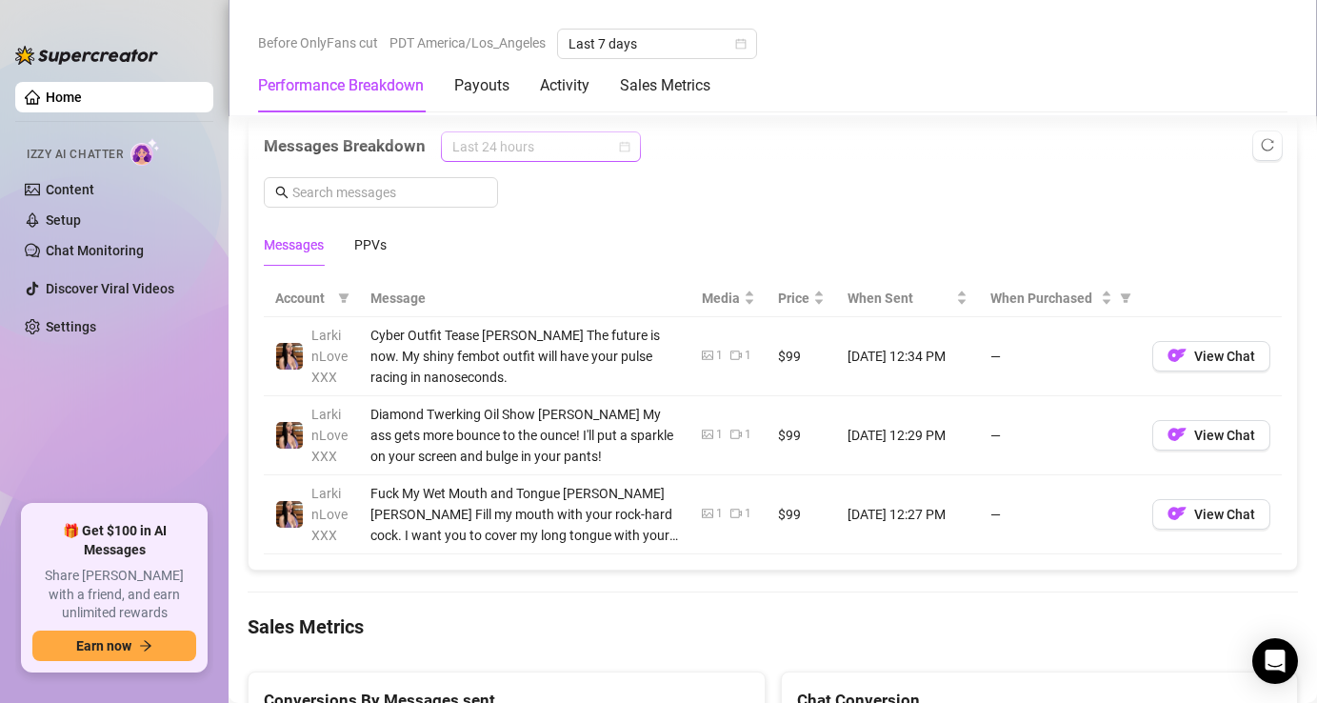
click at [507, 151] on span "Last 24 hours" at bounding box center [540, 146] width 177 height 29
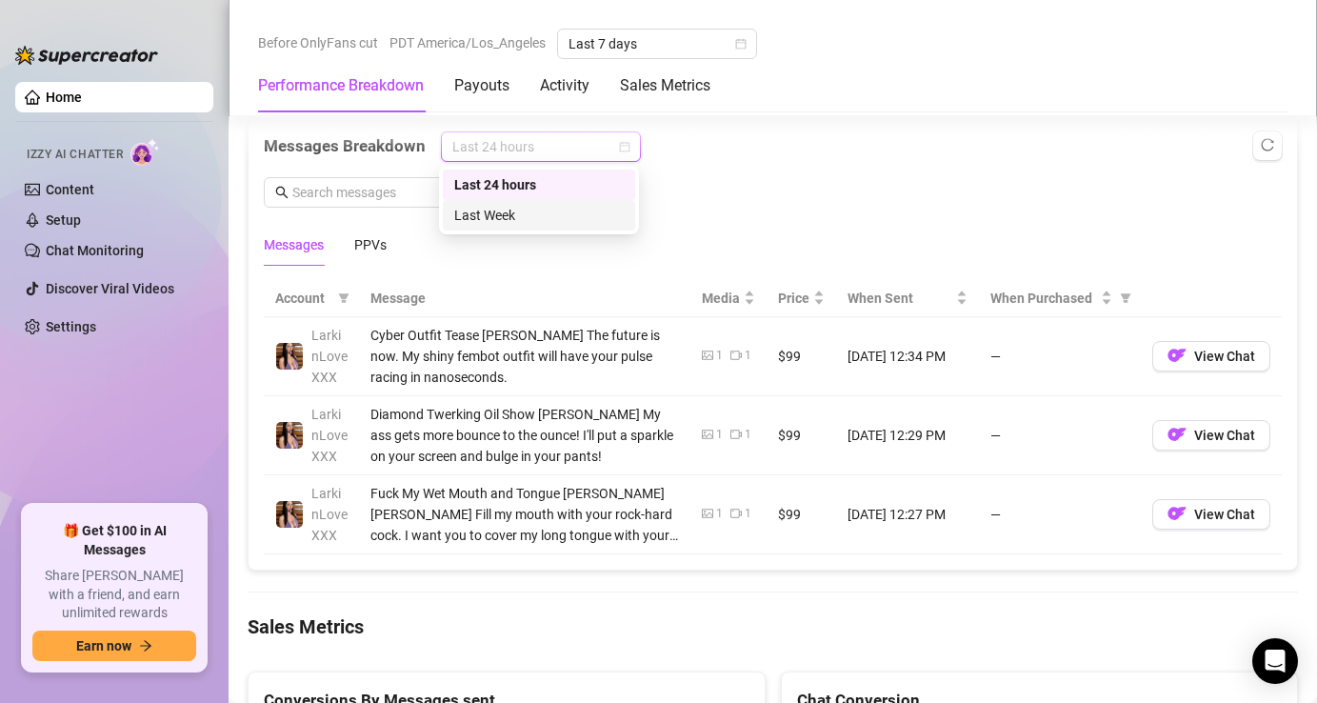
click at [482, 213] on div "Last Week" at bounding box center [539, 215] width 170 height 21
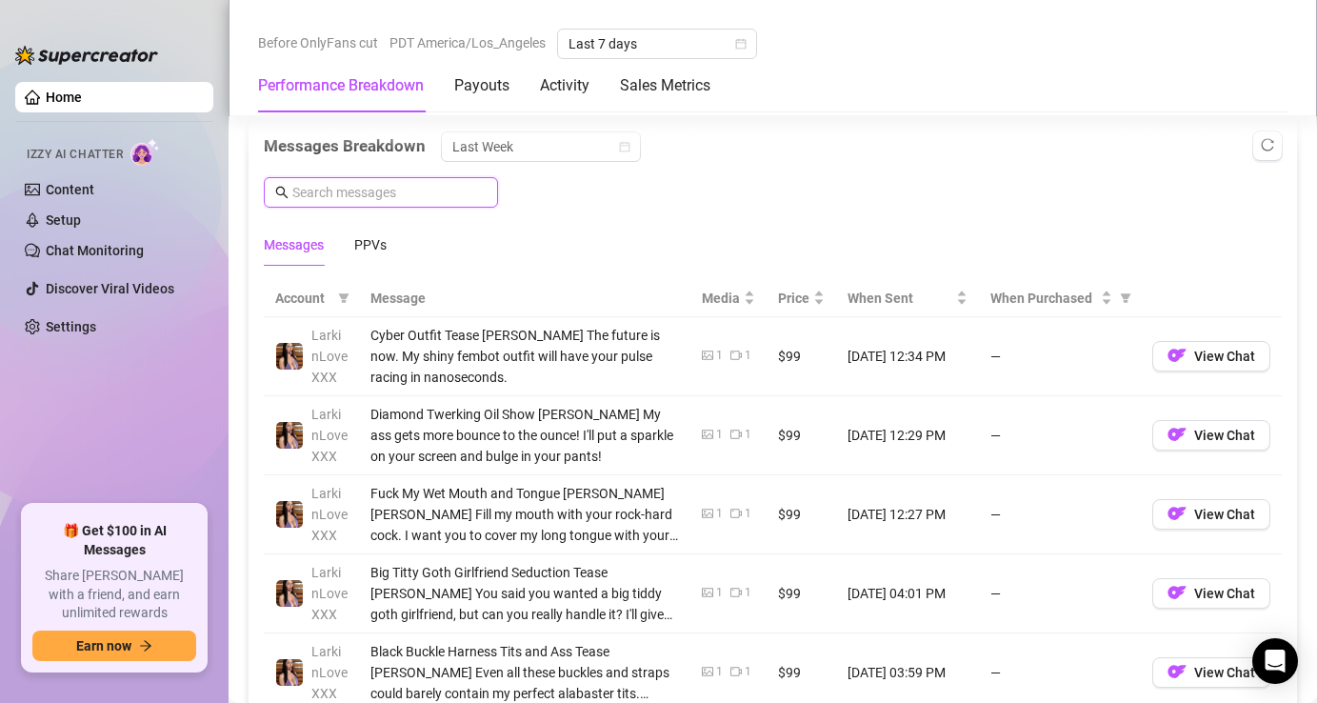
click at [417, 195] on input "text" at bounding box center [389, 192] width 194 height 21
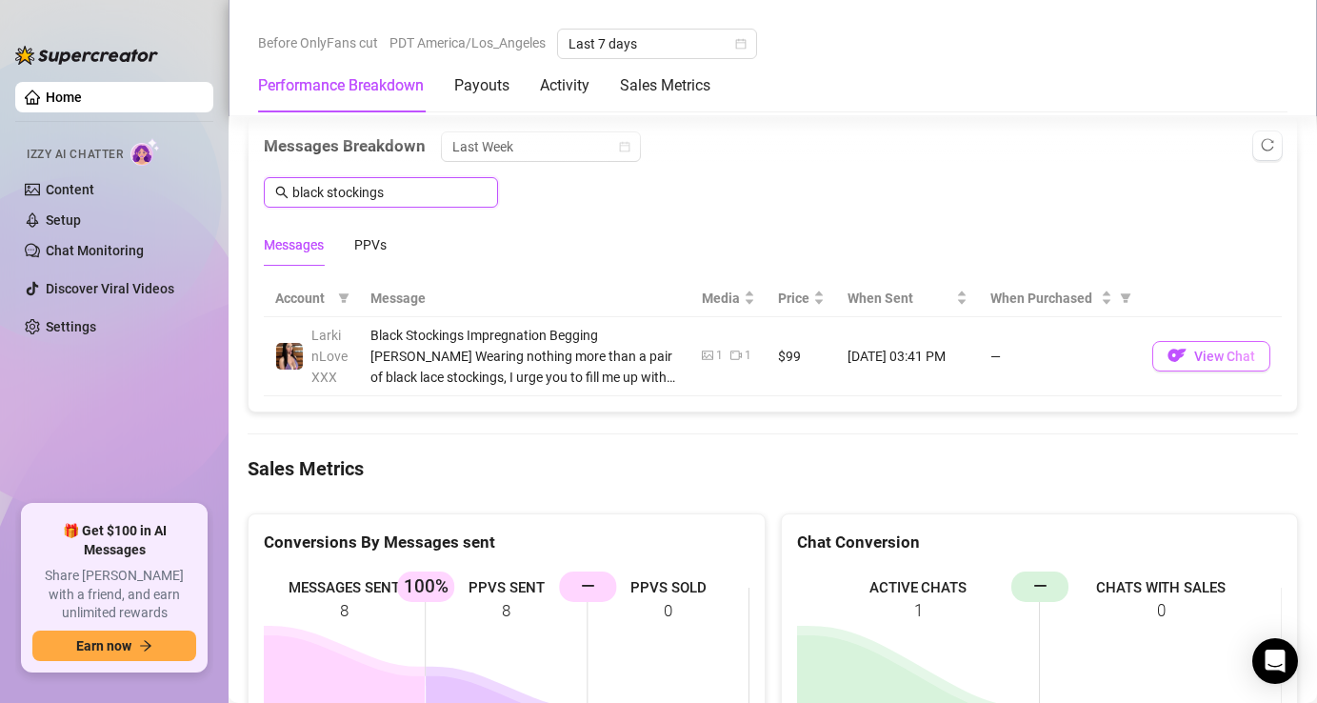
type input "black stockings"
click at [1207, 351] on span "View Chat" at bounding box center [1224, 356] width 61 height 15
